Goal: Transaction & Acquisition: Book appointment/travel/reservation

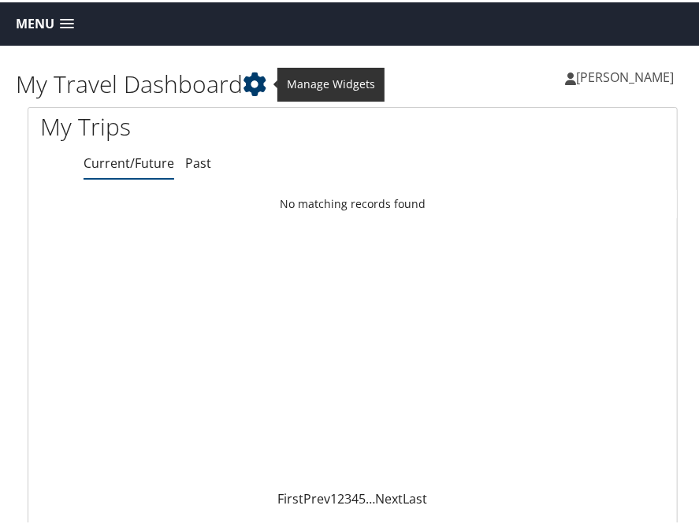
click at [260, 86] on icon at bounding box center [255, 82] width 24 height 24
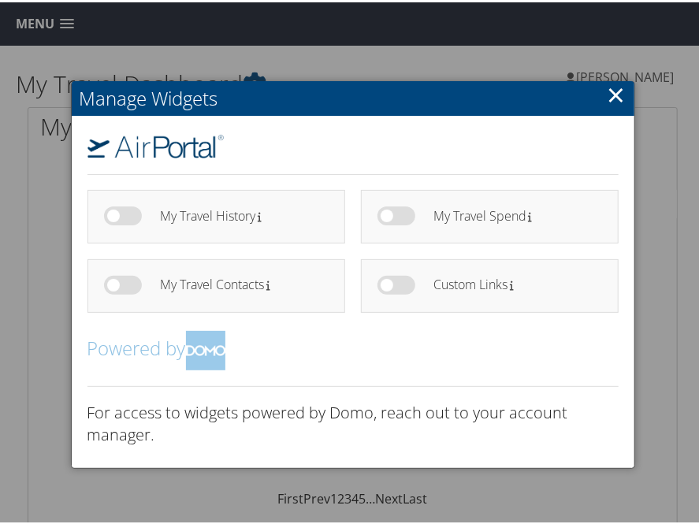
click at [326, 61] on div at bounding box center [352, 262] width 705 height 524
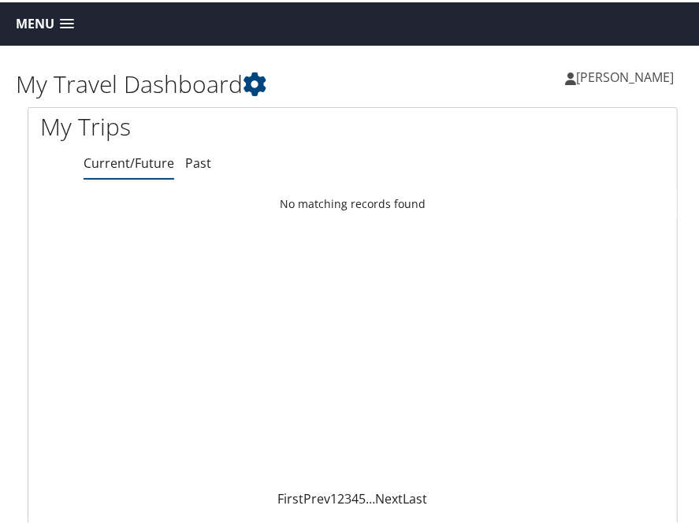
click at [66, 19] on span at bounding box center [67, 22] width 14 height 11
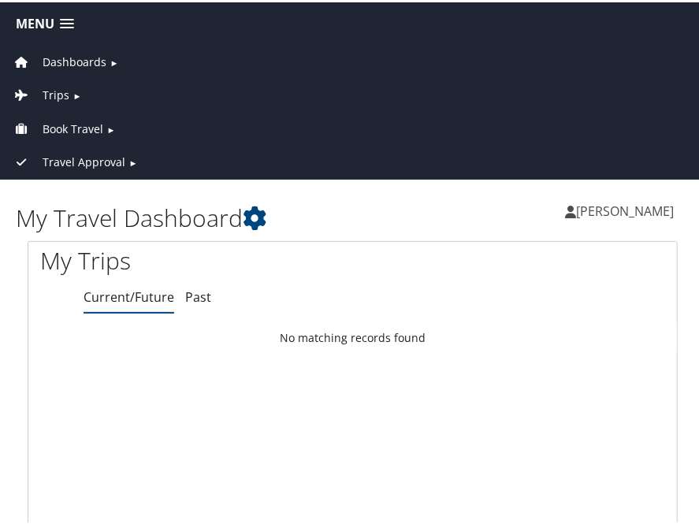
click at [58, 122] on span "Book Travel" at bounding box center [73, 126] width 61 height 17
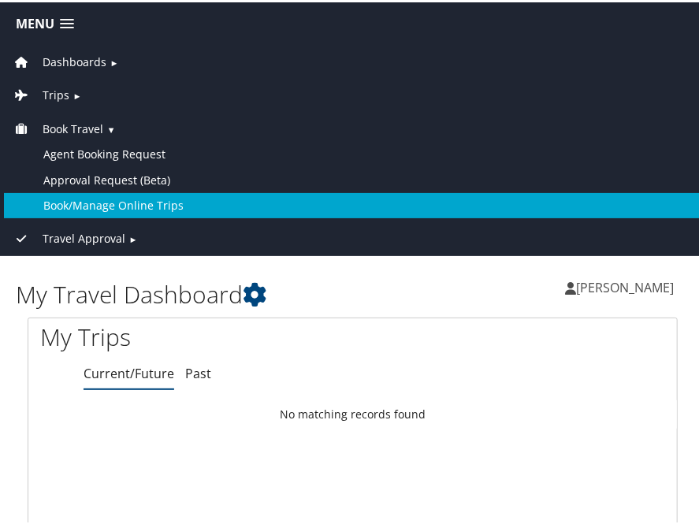
click at [64, 196] on link "Book/Manage Online Trips" at bounding box center [352, 203] width 697 height 25
